Goal: Check status: Check status

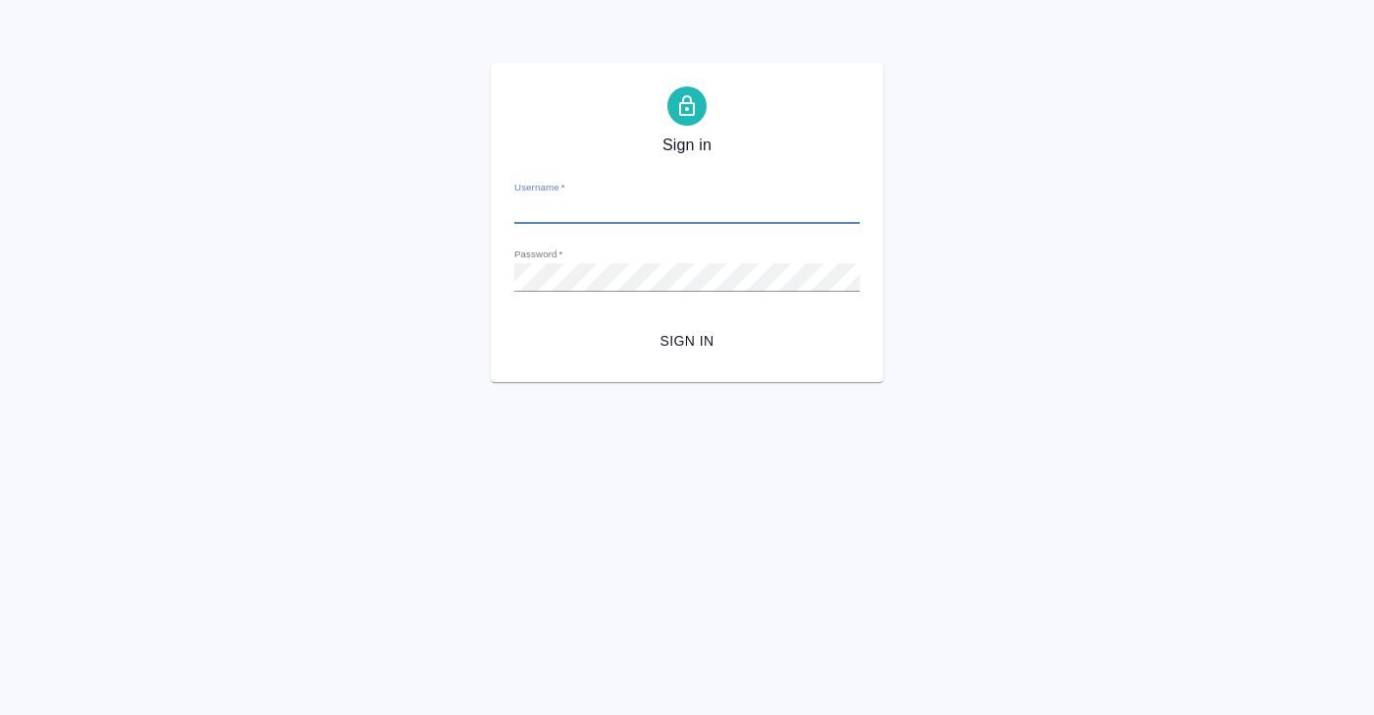
type input "[PERSON_NAME][EMAIL_ADDRESS][DOMAIN_NAME]"
click at [669, 337] on span "Sign in" at bounding box center [687, 341] width 314 height 25
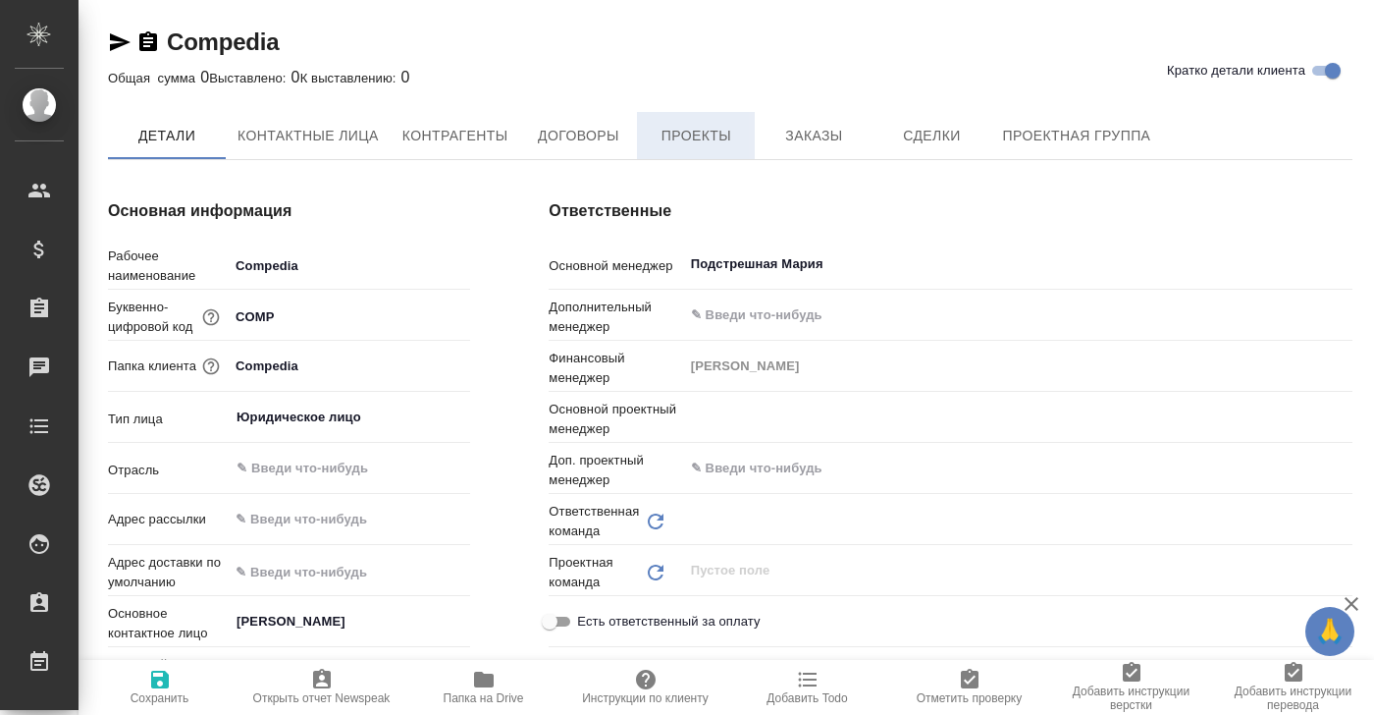
type input "(МБ) ООО "Монблан""
type textarea "x"
type input "Локализация"
type textarea "x"
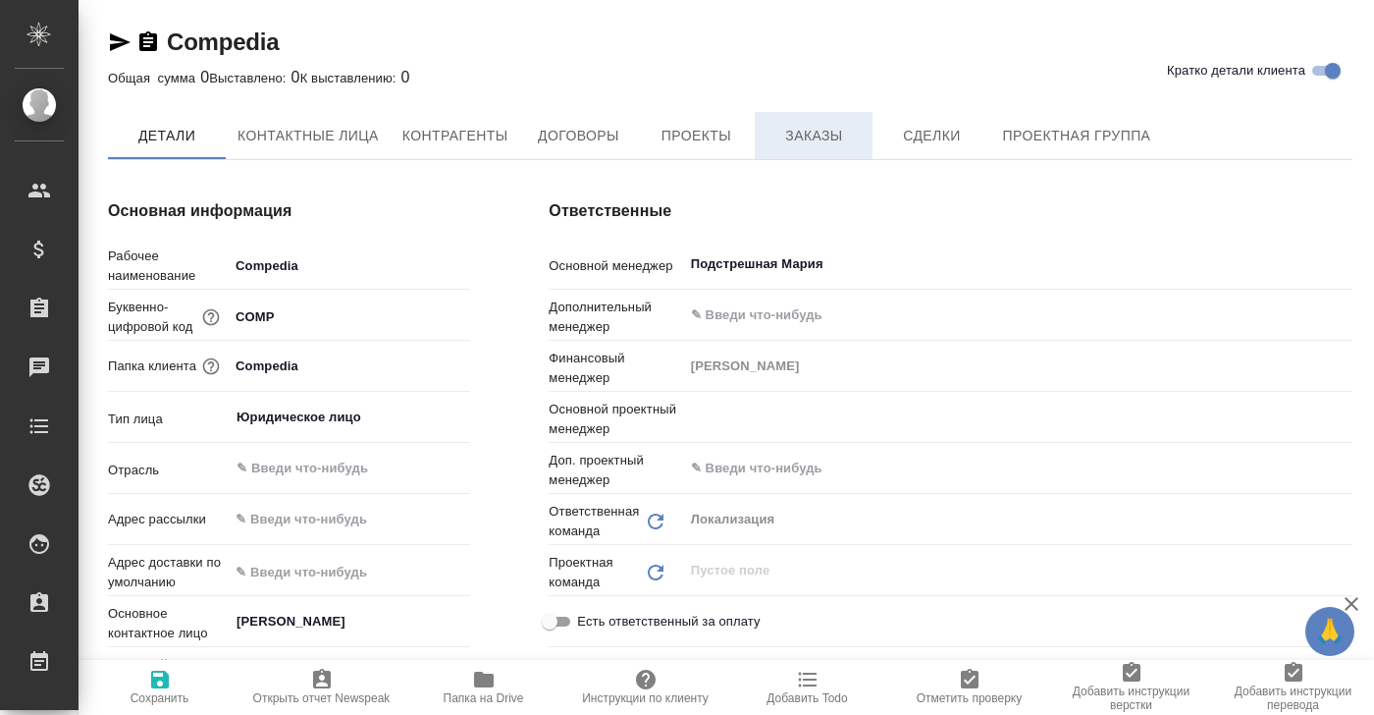
type textarea "x"
click at [820, 137] on span "Заказы" at bounding box center [814, 137] width 94 height 25
type textarea "x"
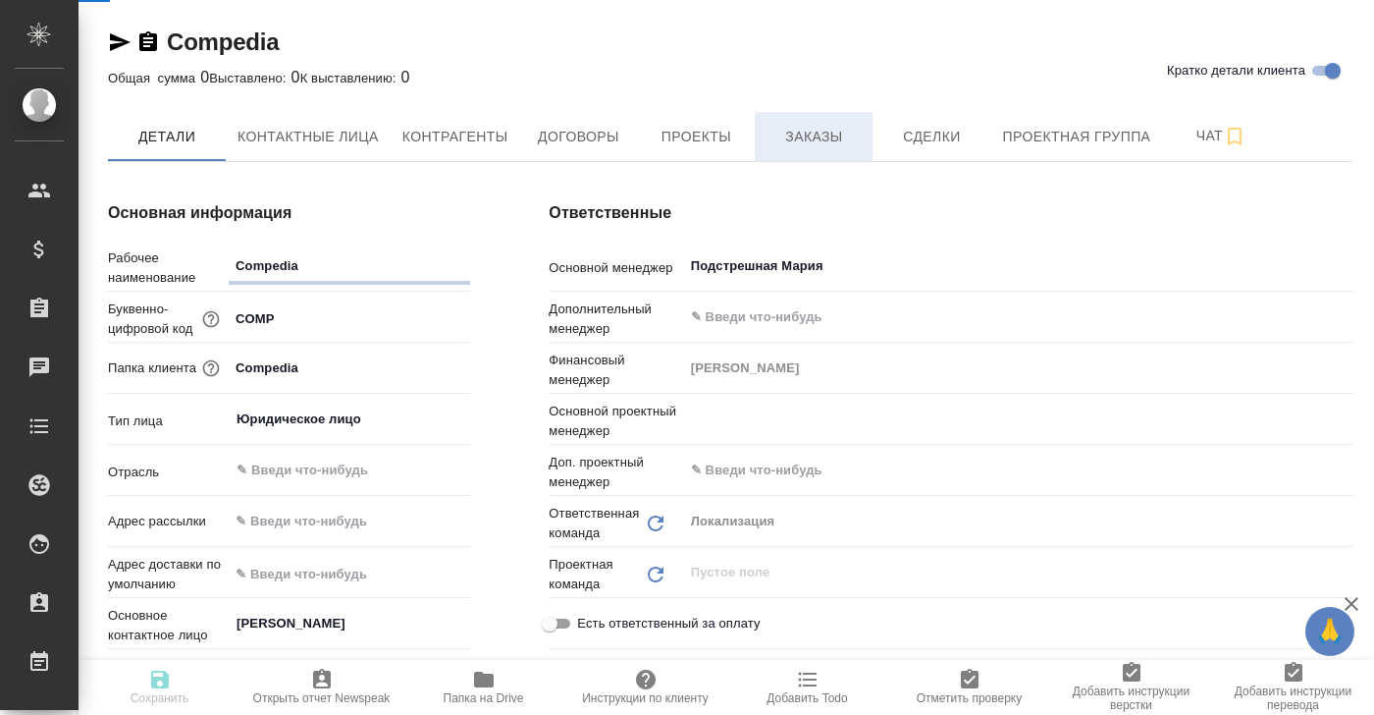
type textarea "x"
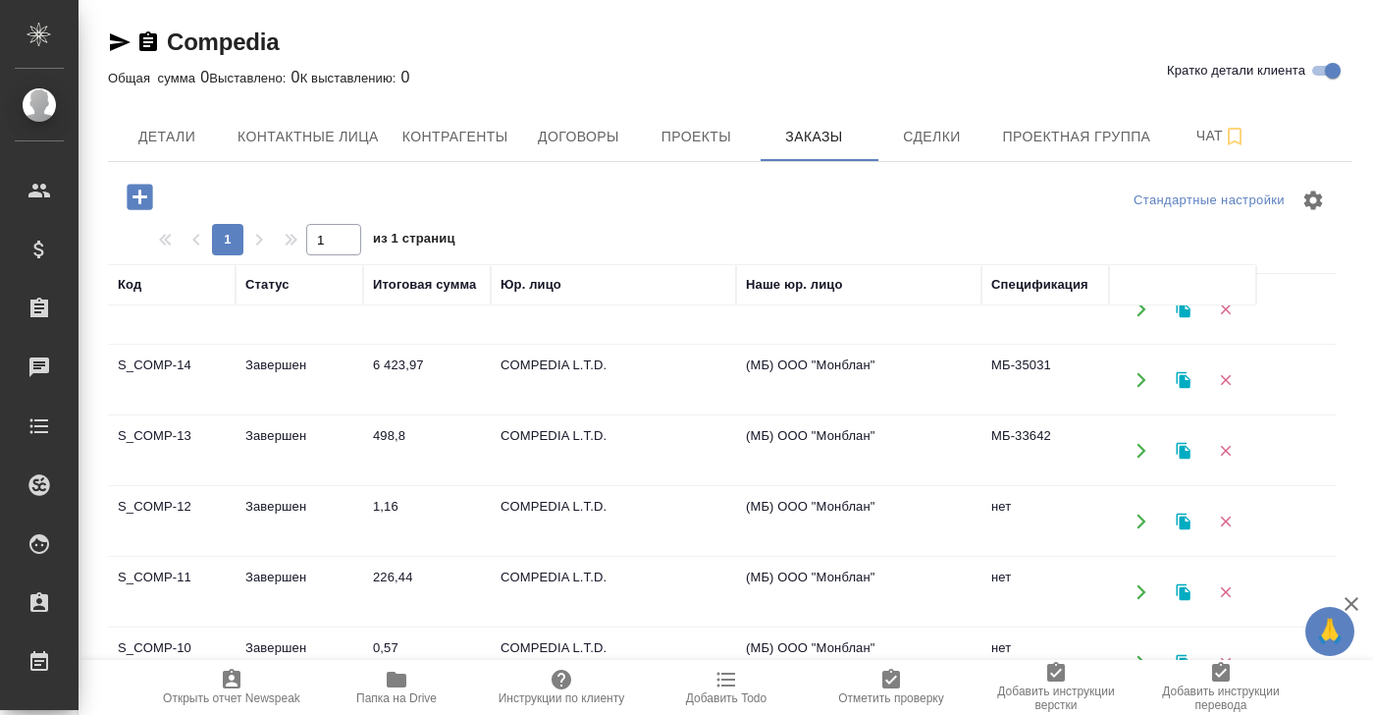
scroll to position [107, 0]
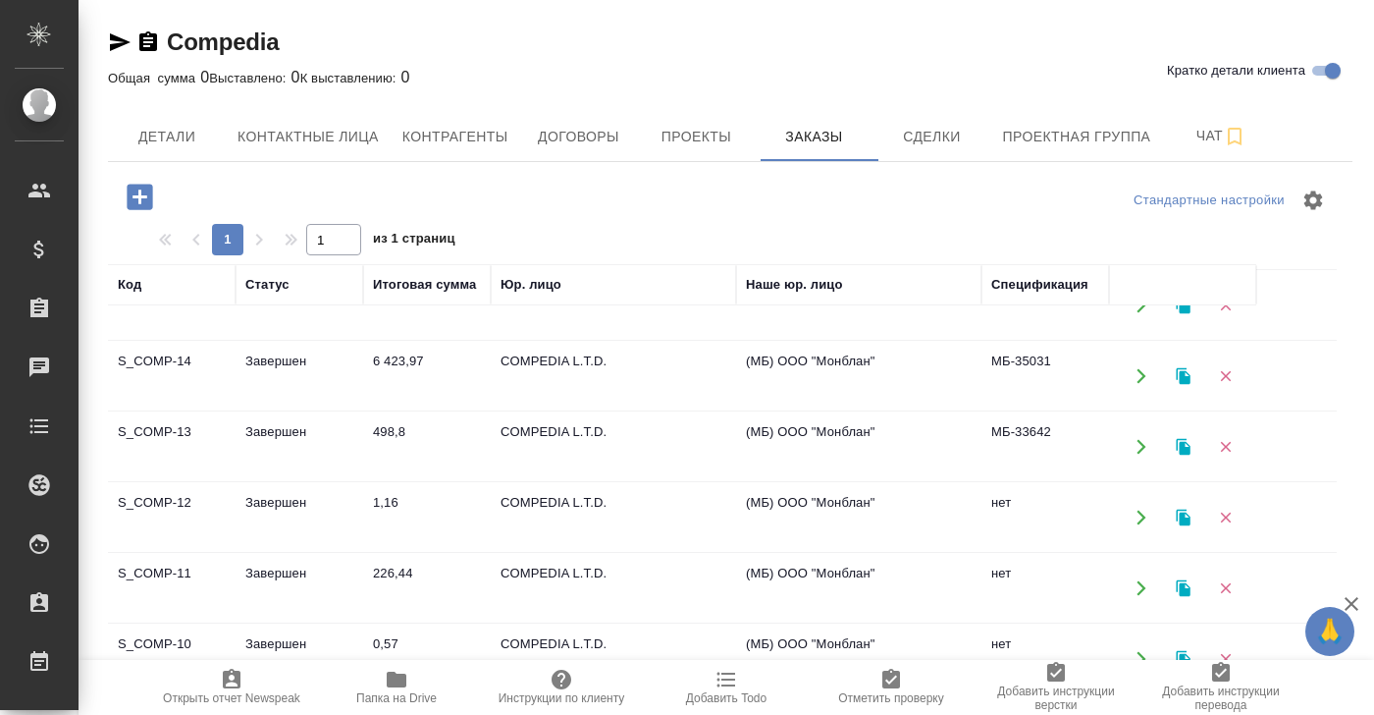
click at [280, 369] on td "Завершен" at bounding box center [300, 376] width 128 height 69
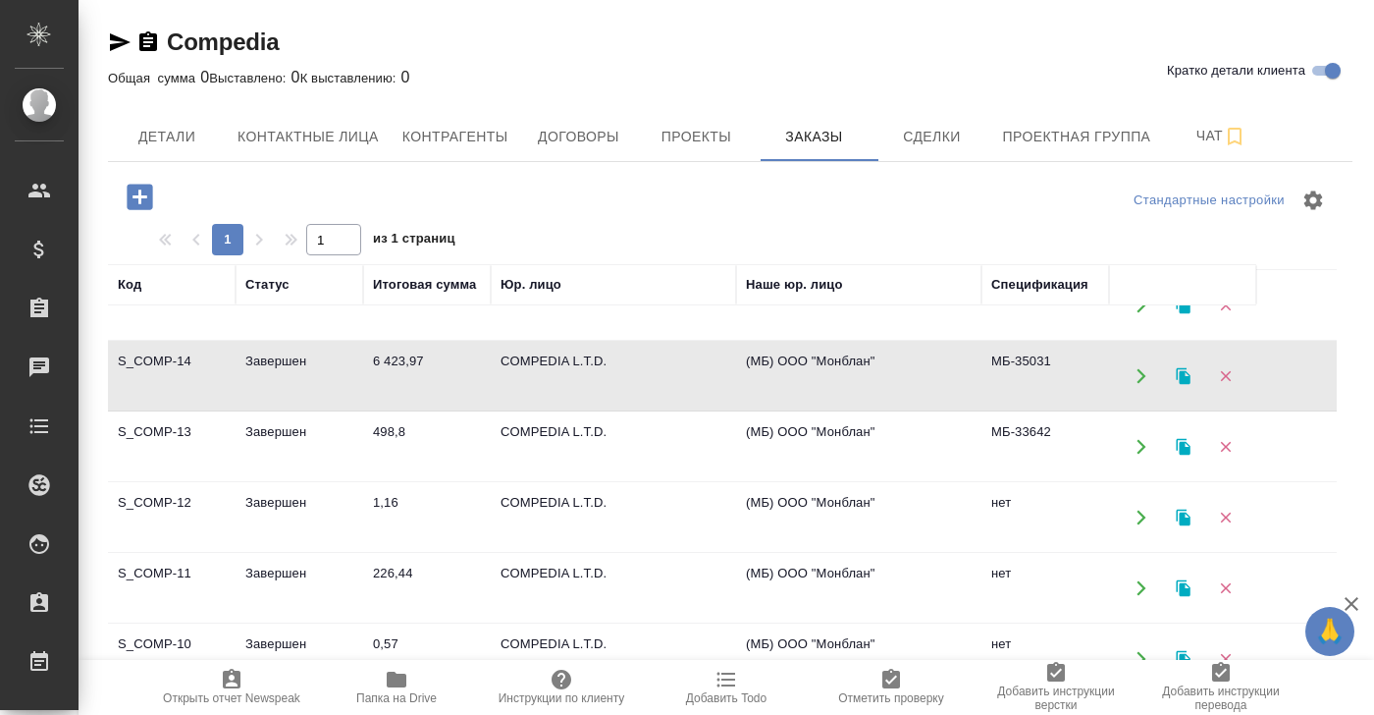
click at [280, 369] on td "Завершен" at bounding box center [300, 376] width 128 height 69
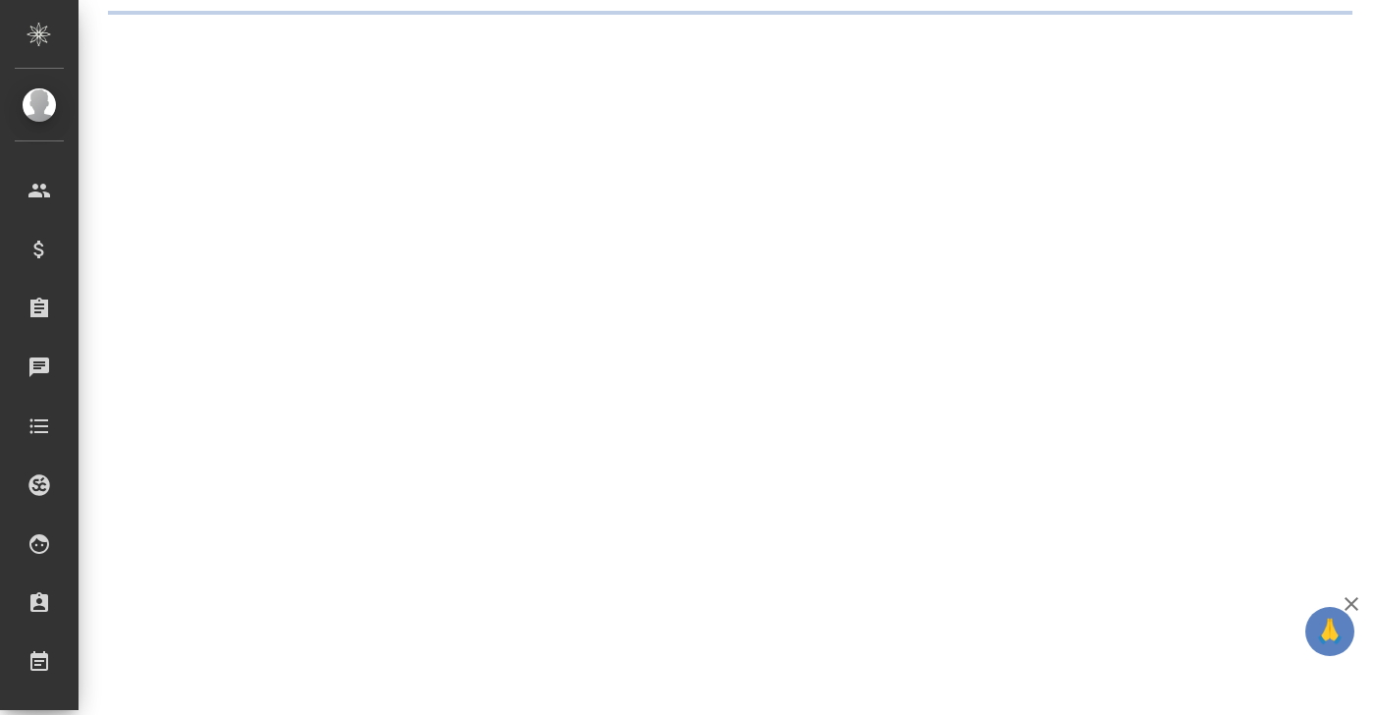
select select "RU"
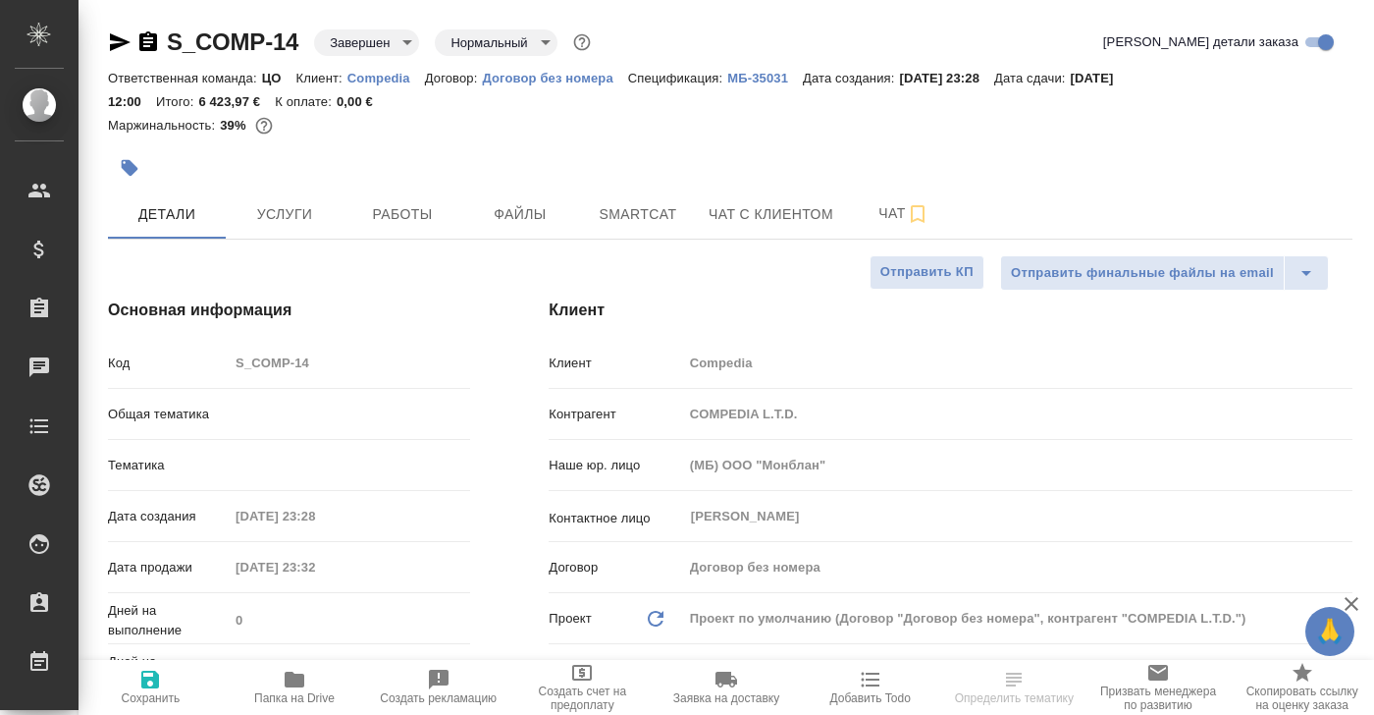
type textarea "x"
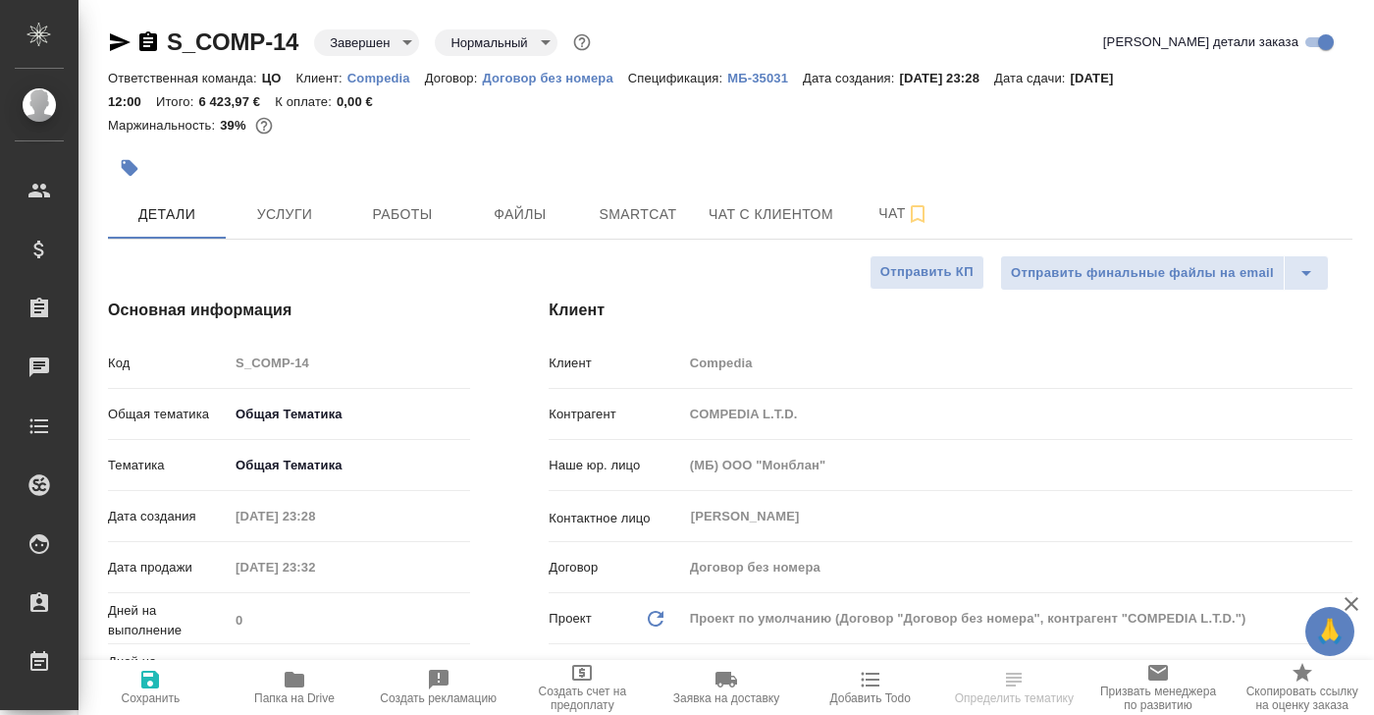
type textarea "x"
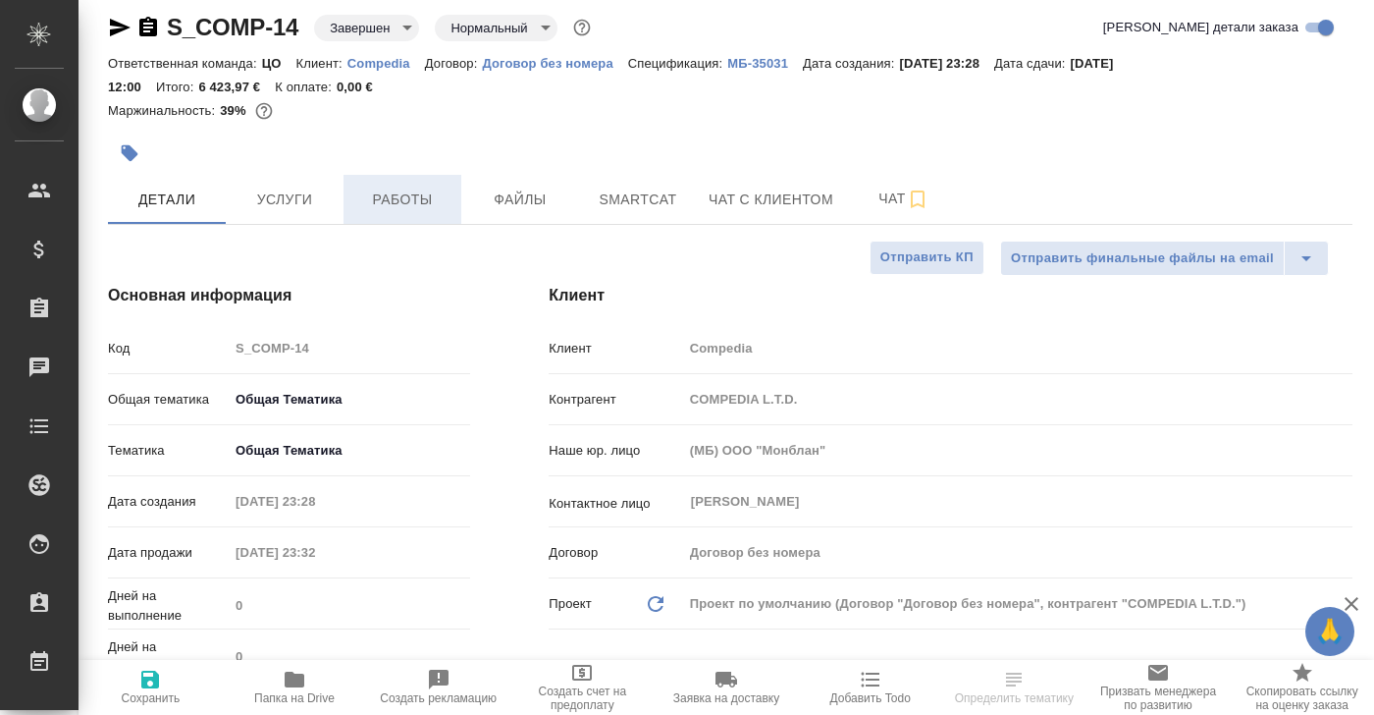
click at [402, 193] on span "Работы" at bounding box center [402, 200] width 94 height 25
